Goal: Obtain resource: Download file/media

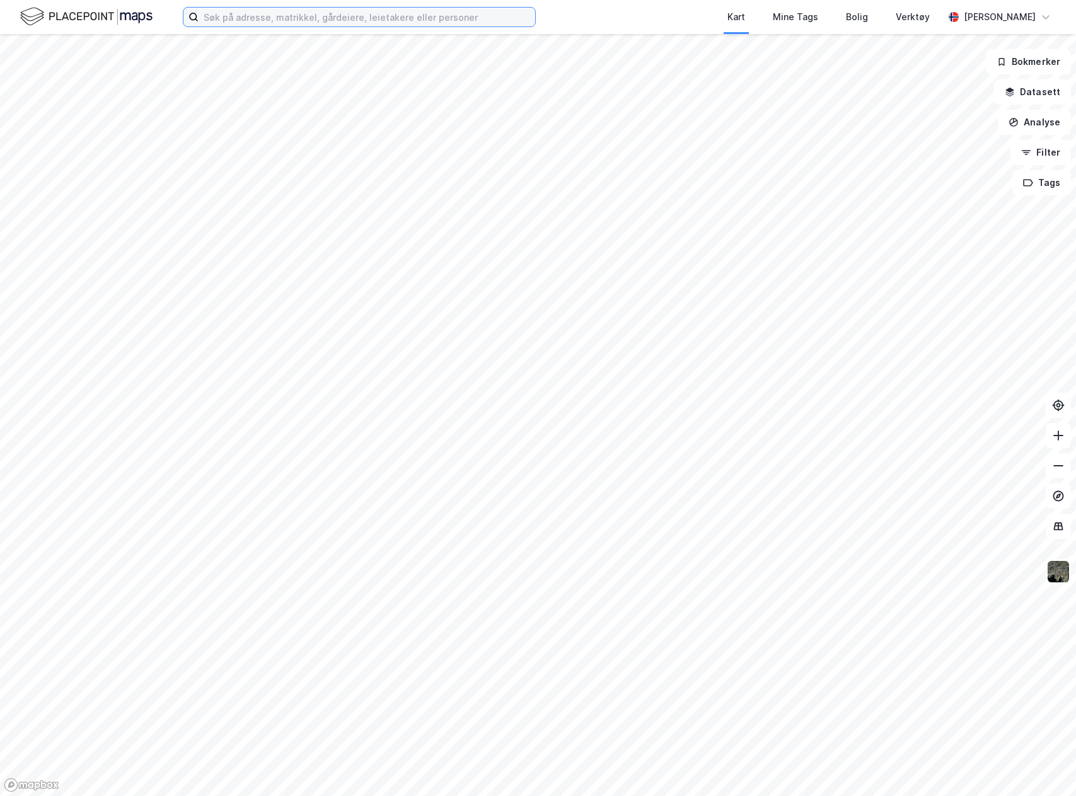
click at [248, 11] on input at bounding box center [367, 17] width 337 height 19
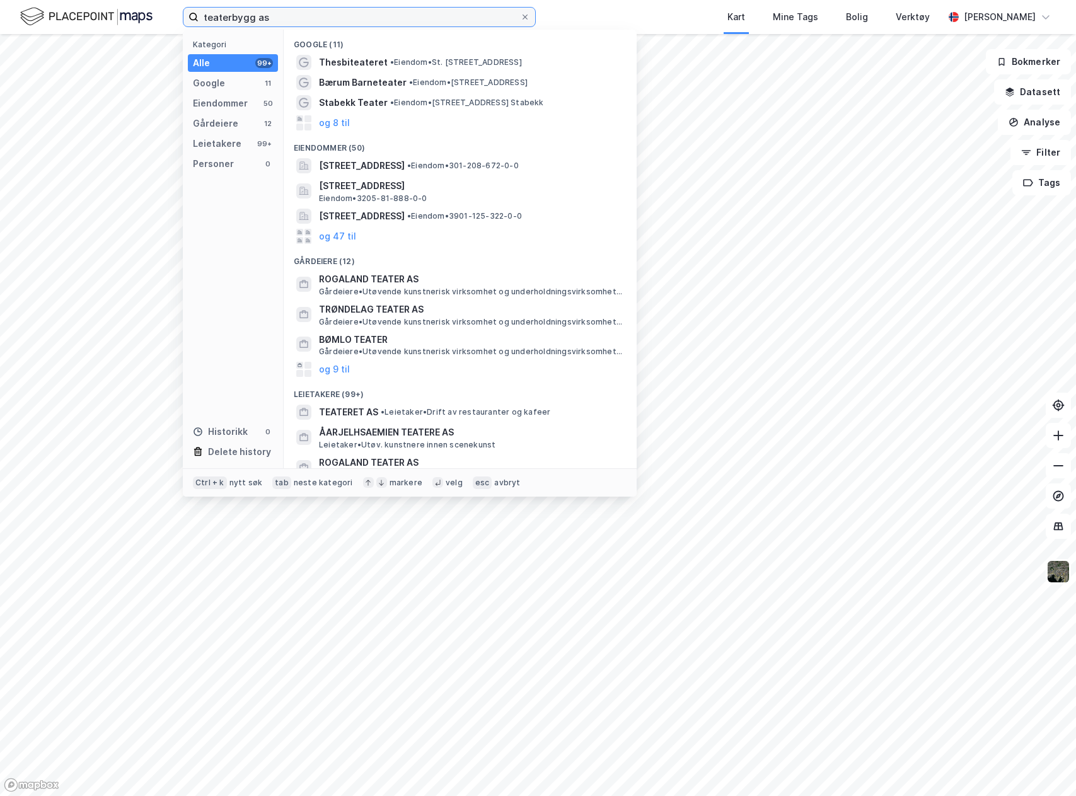
type input "teaterbygg as"
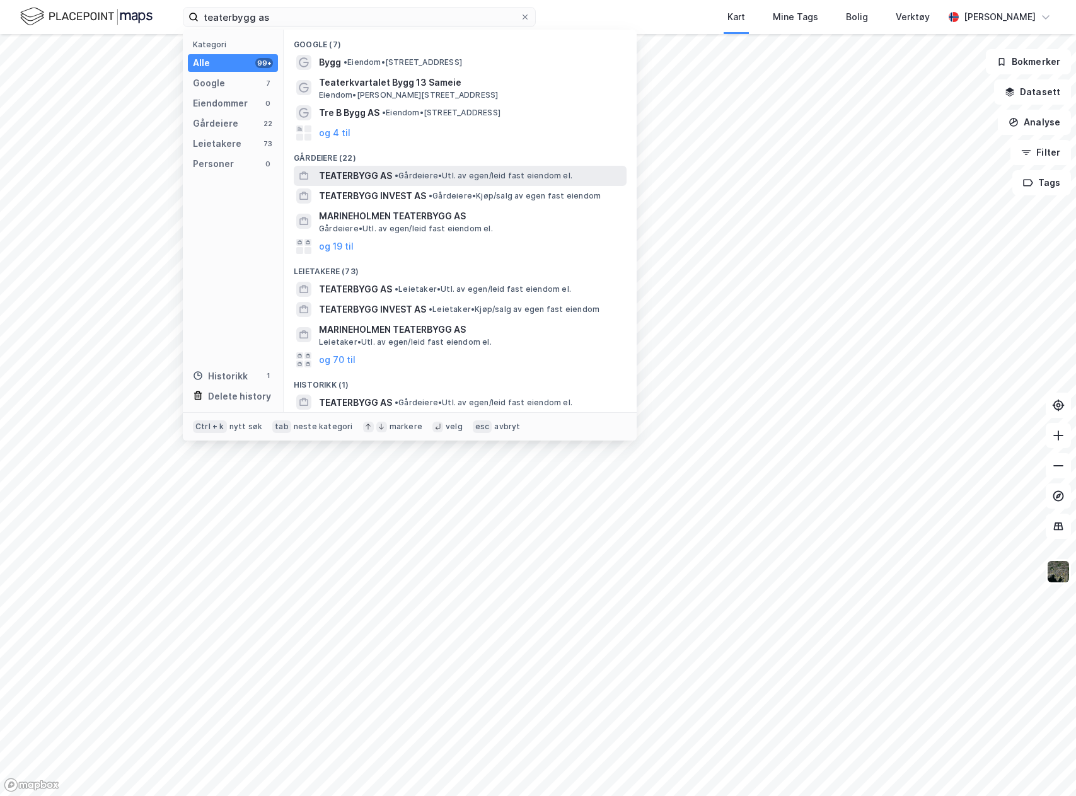
click at [352, 184] on div "TEATERBYGG AS • Gårdeiere • Utl. av egen/leid fast eiendom el." at bounding box center [460, 176] width 333 height 20
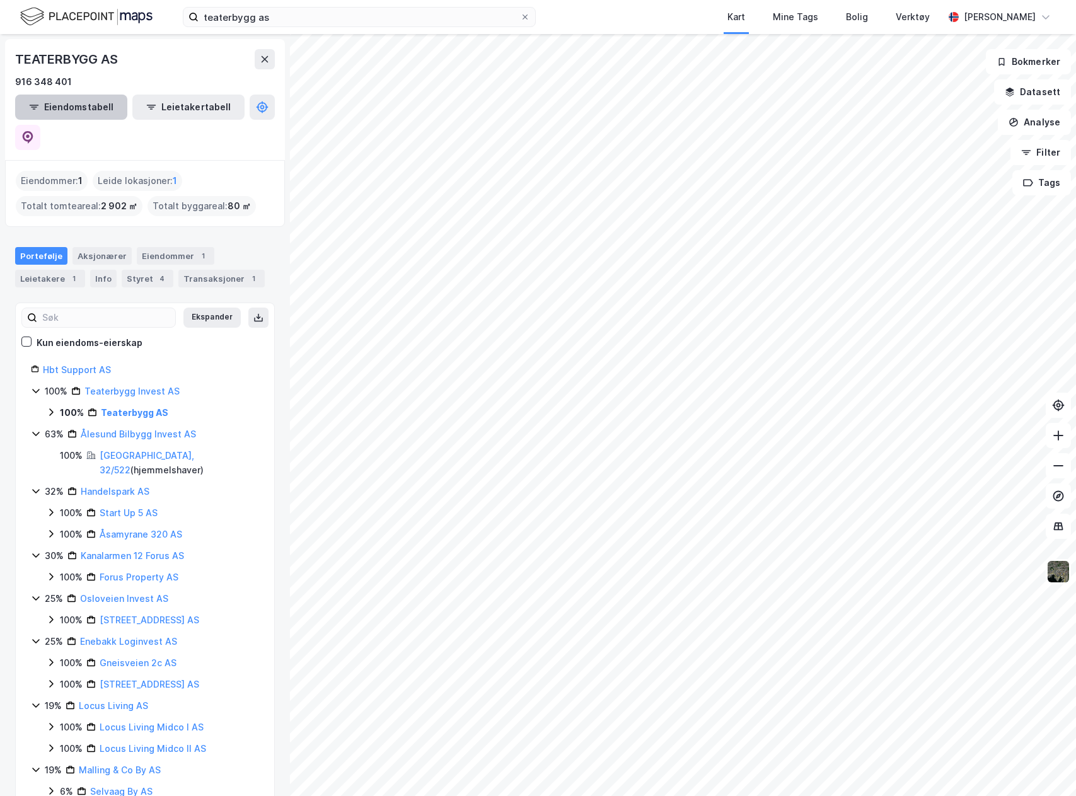
click at [65, 106] on button "Eiendomstabell" at bounding box center [71, 107] width 112 height 25
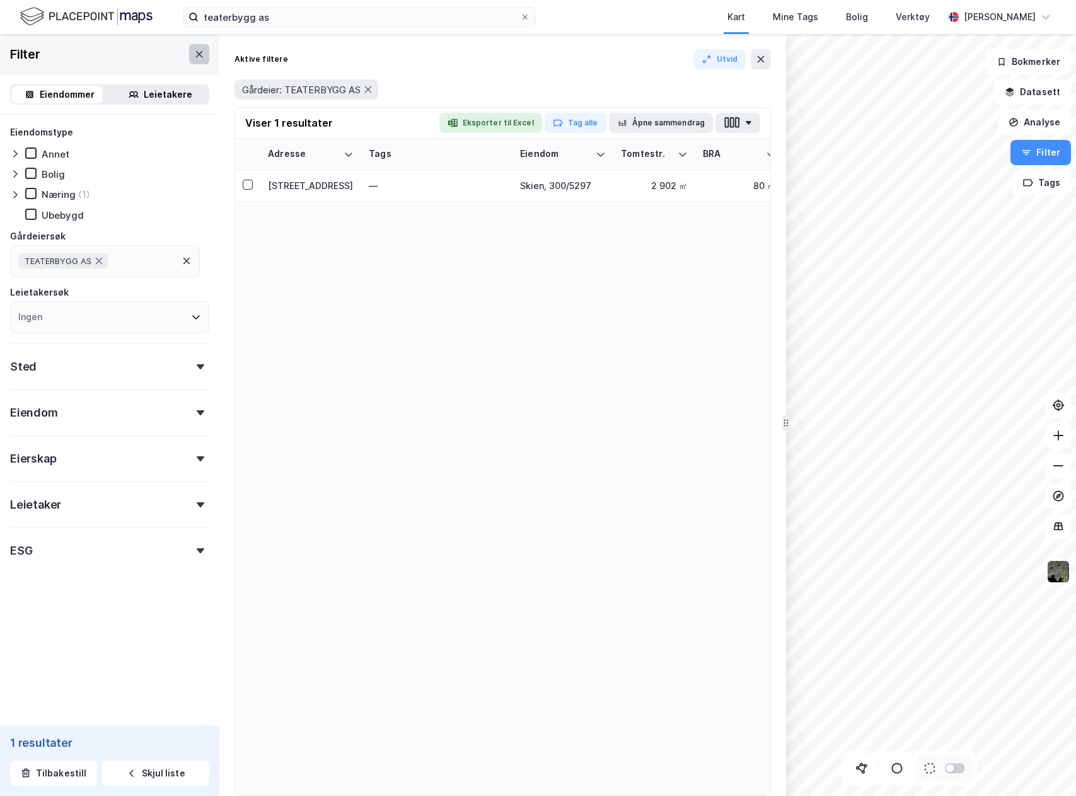
click at [194, 52] on icon at bounding box center [199, 54] width 10 height 10
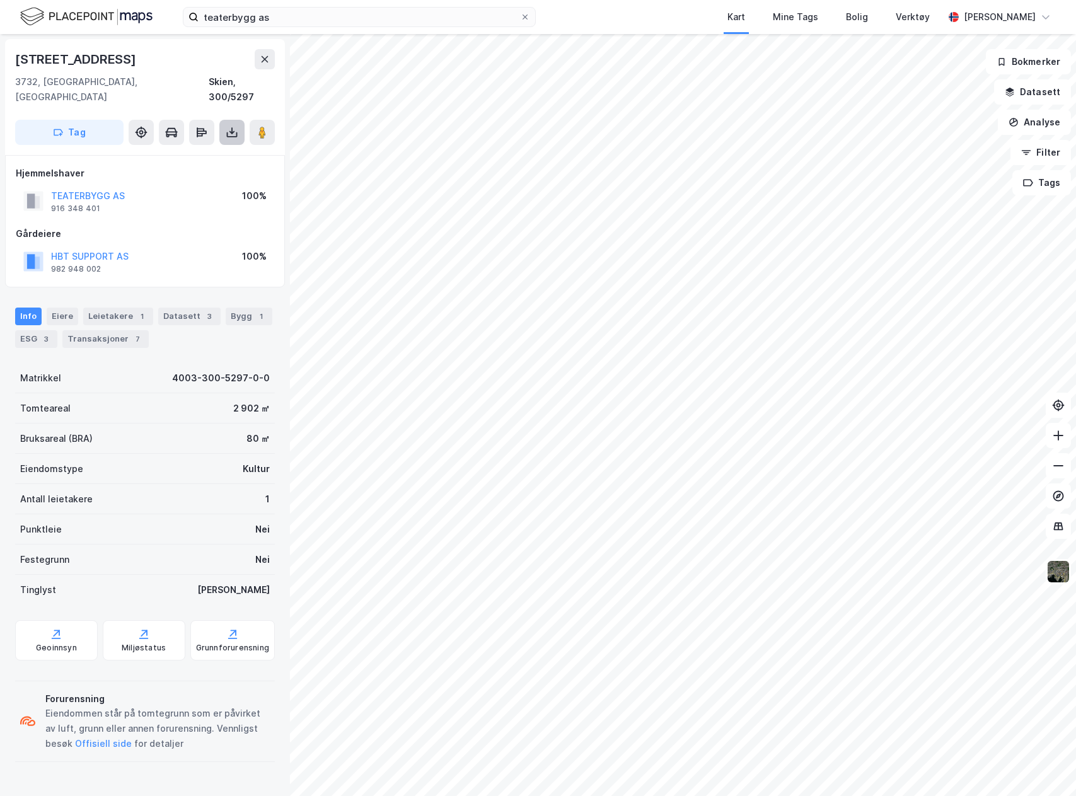
click at [232, 126] on icon at bounding box center [232, 132] width 13 height 13
click at [219, 149] on div "Last ned grunnbok" at bounding box center [177, 158] width 134 height 20
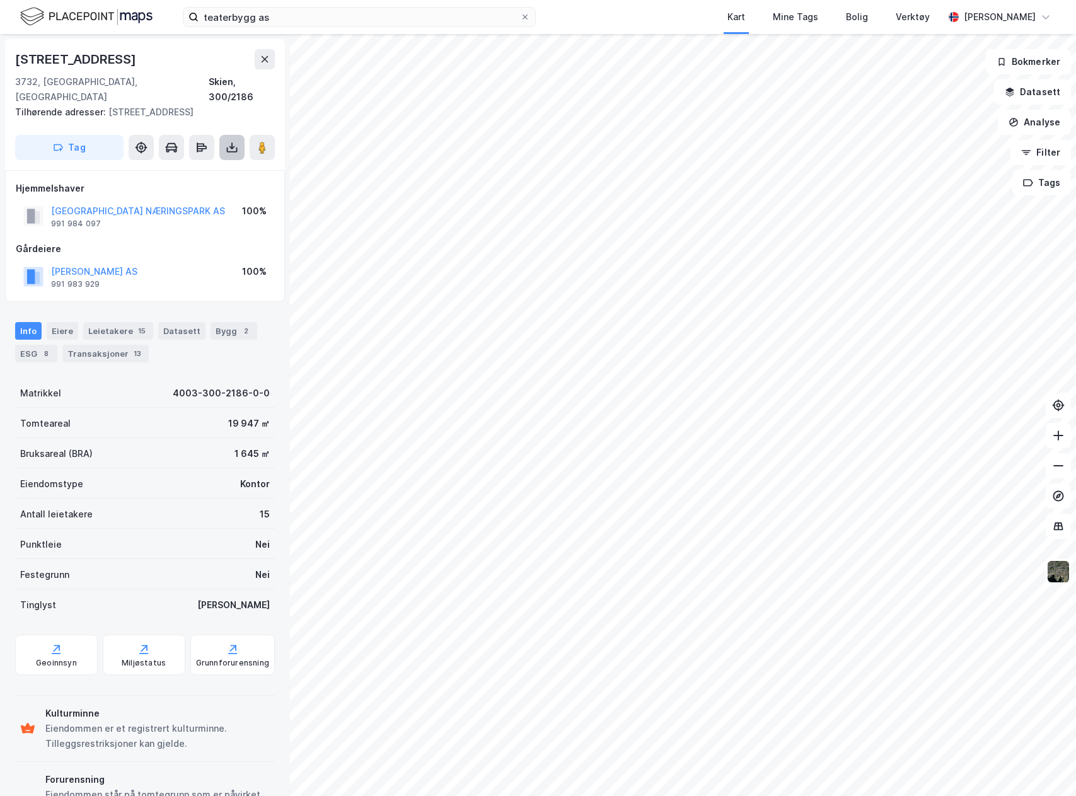
click at [228, 141] on icon at bounding box center [232, 147] width 13 height 13
click at [203, 168] on div "Last ned grunnbok" at bounding box center [169, 173] width 73 height 10
